Goal: Information Seeking & Learning: Learn about a topic

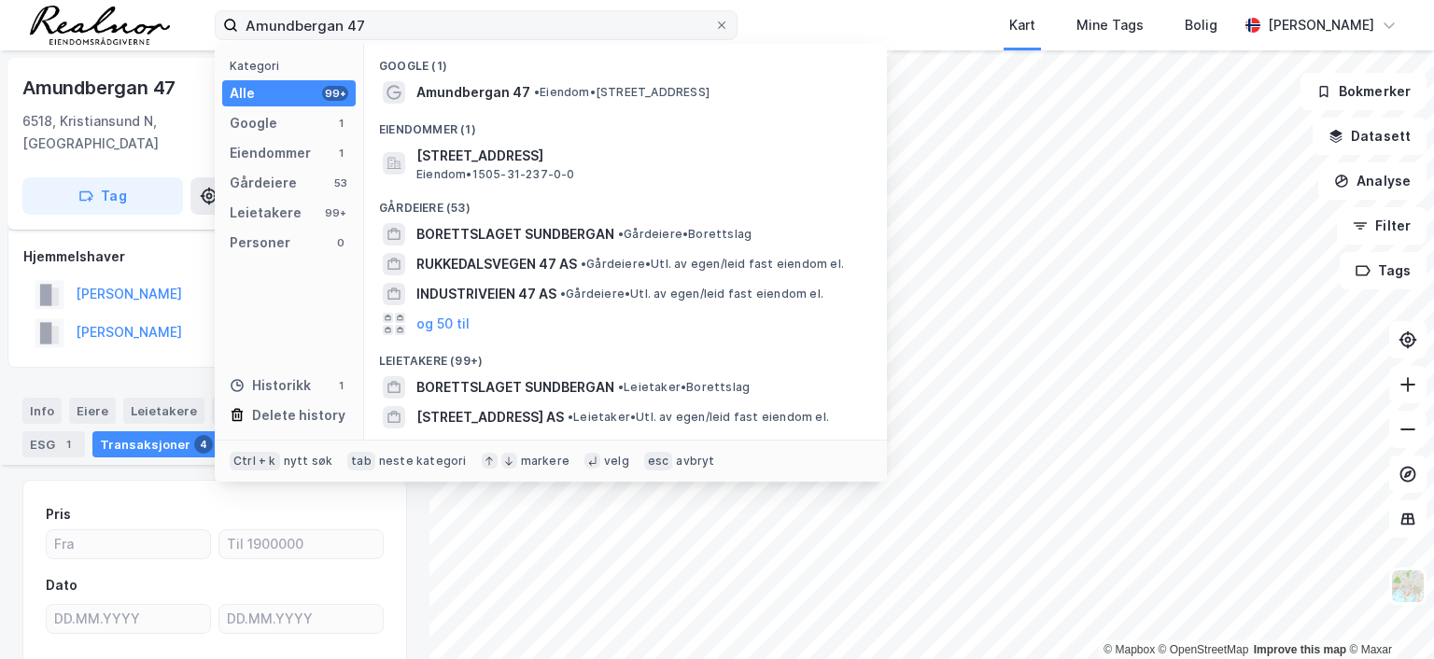
scroll to position [613, 0]
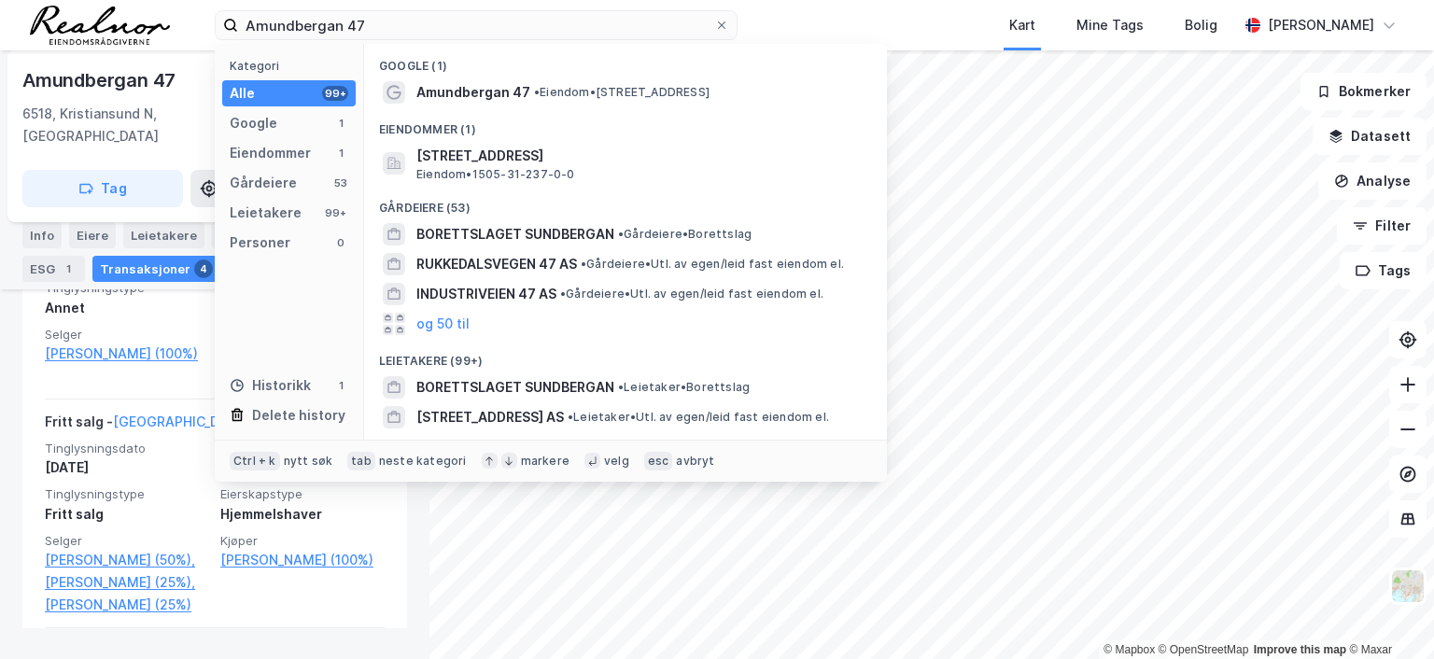
drag, startPoint x: 383, startPoint y: 23, endPoint x: 206, endPoint y: 20, distance: 176.5
click at [210, 17] on div "Amundbergan 47 Kategori Alle 99+ Google 1 Eiendommer 1 Gårdeiere 53 Leietakere …" at bounding box center [717, 25] width 1434 height 50
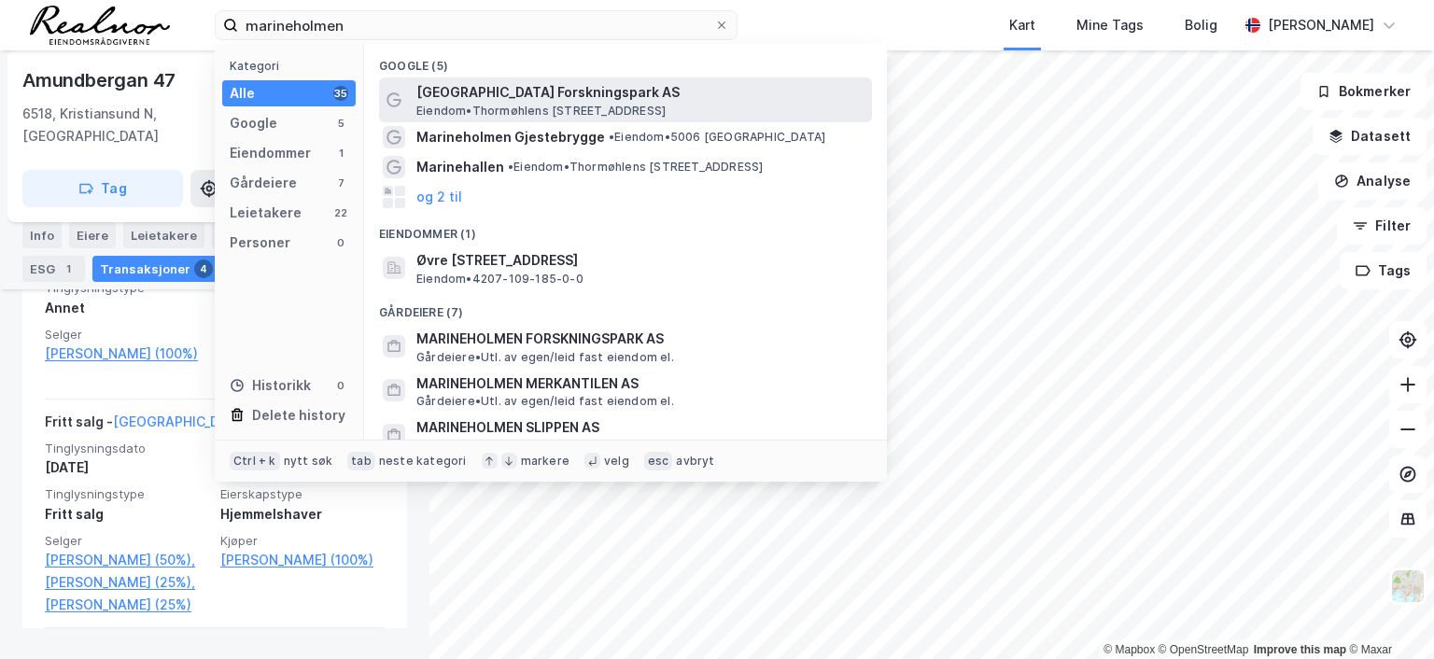
type input "marineholmen"
click at [498, 91] on span "[GEOGRAPHIC_DATA] Forskningspark AS" at bounding box center [640, 92] width 448 height 22
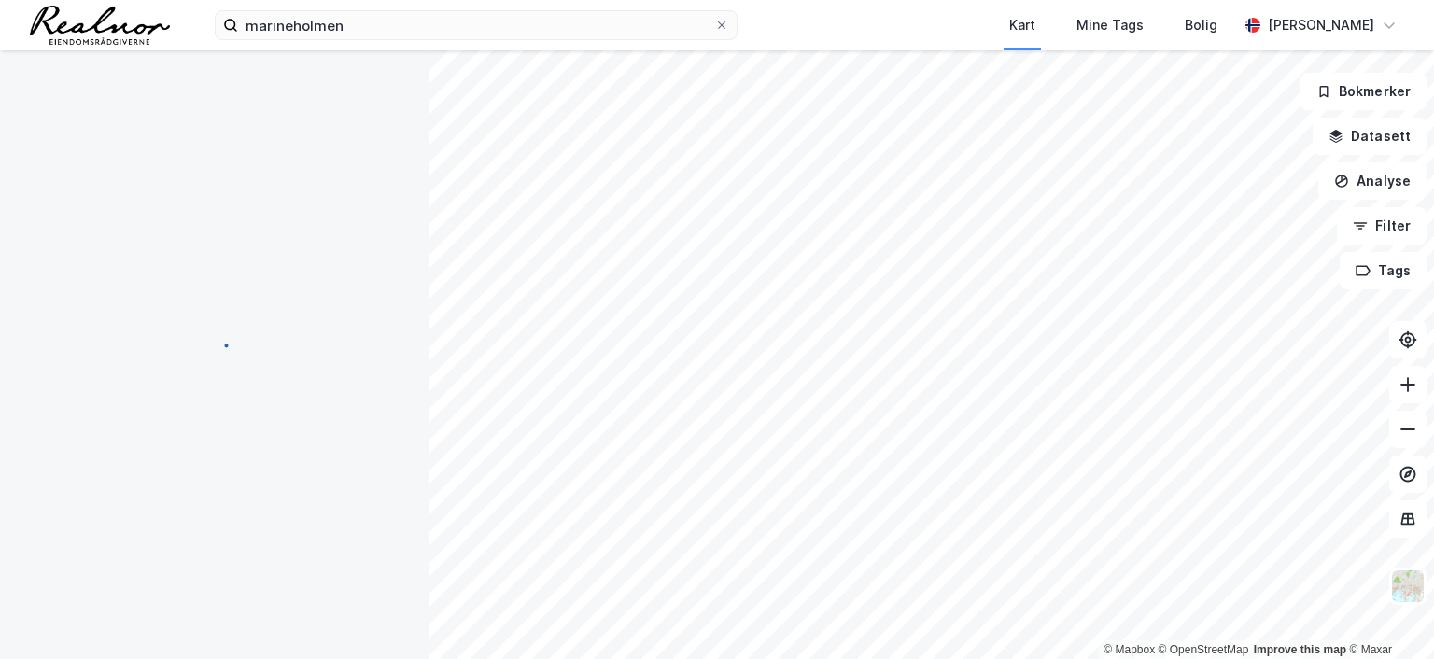
scroll to position [249, 0]
